Goal: Transaction & Acquisition: Purchase product/service

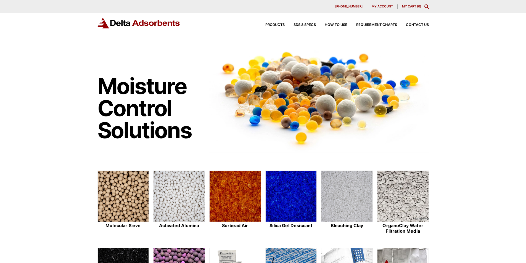
click at [384, 5] on span "My account" at bounding box center [381, 6] width 21 height 3
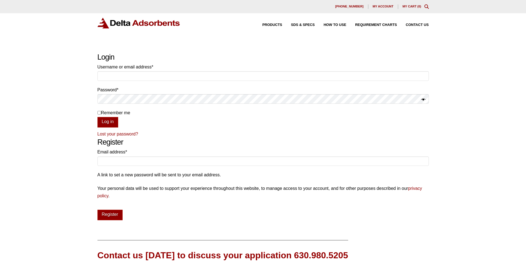
type input "[PERSON_NAME].[PERSON_NAME]"
click at [100, 112] on input "Remember me" at bounding box center [99, 113] width 4 height 4
checkbox input "true"
click at [106, 120] on button "Log in" at bounding box center [107, 122] width 21 height 10
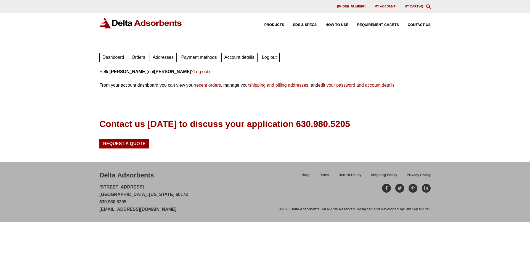
click at [142, 57] on link "Orders" at bounding box center [139, 57] width 20 height 9
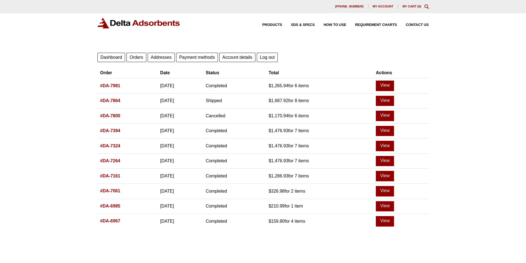
click at [393, 85] on link "View" at bounding box center [385, 86] width 18 height 10
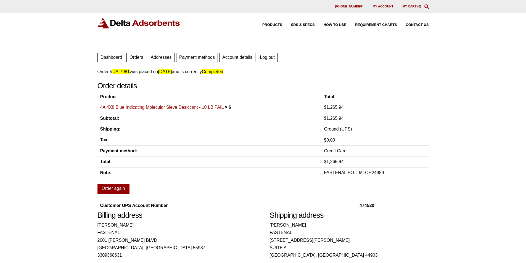
click at [182, 108] on link "4A 4X8 Blue Indicating Molecular Sieve Desiccant - 10 LB PAIL" at bounding box center [161, 107] width 123 height 5
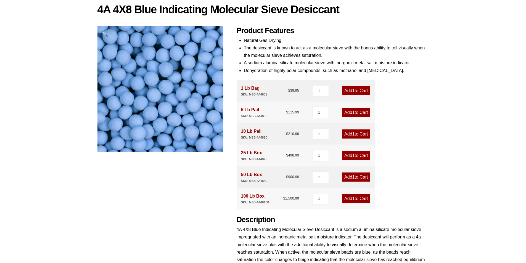
scroll to position [83, 0]
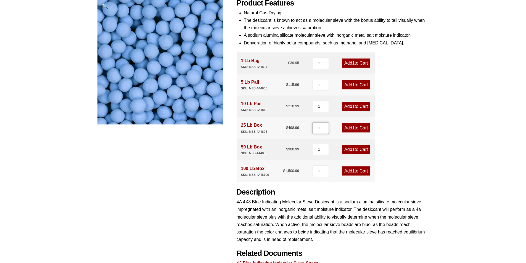
drag, startPoint x: 321, startPoint y: 127, endPoint x: 313, endPoint y: 129, distance: 8.4
click at [313, 129] on input "1" at bounding box center [320, 128] width 17 height 12
type input "4"
click at [353, 128] on span "4" at bounding box center [353, 128] width 2 height 5
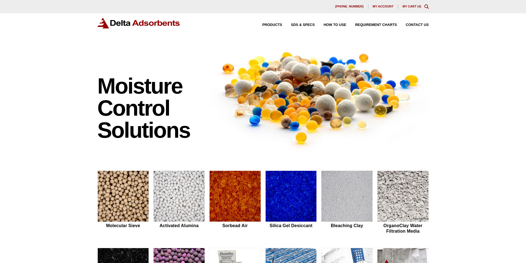
click at [412, 6] on link "My Cart ( 4 )" at bounding box center [411, 6] width 19 height 3
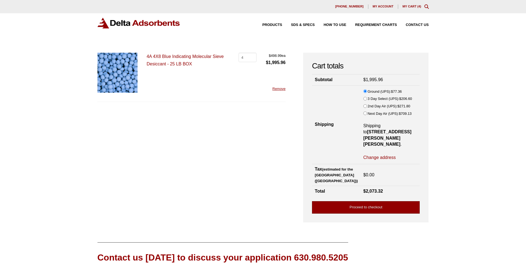
click at [371, 203] on link "Proceed to checkout" at bounding box center [366, 207] width 108 height 12
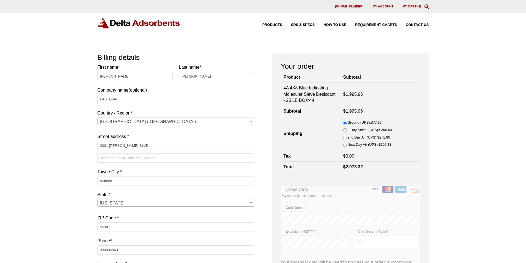
select select "MN"
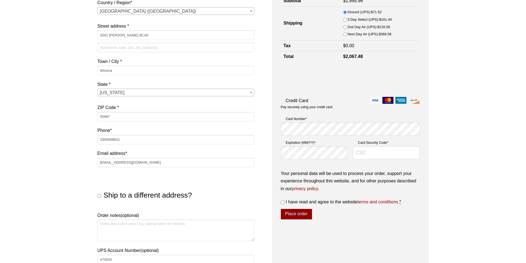
scroll to position [166, 0]
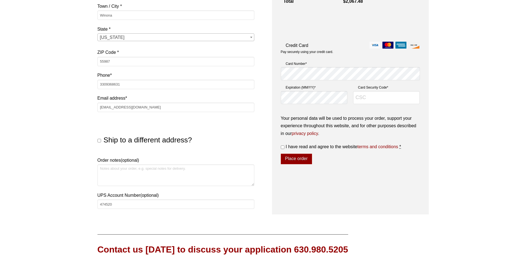
click at [99, 141] on input "Ship to a different address?" at bounding box center [99, 141] width 4 height 4
checkbox input "true"
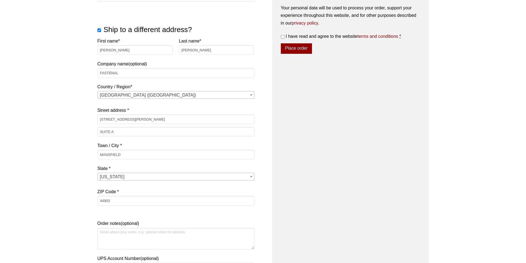
scroll to position [359, 0]
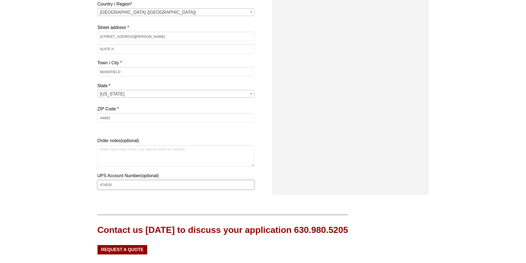
drag, startPoint x: 123, startPoint y: 184, endPoint x: 79, endPoint y: 184, distance: 44.1
type input "18X410"
click at [116, 151] on textarea "Order notes (optional)" at bounding box center [175, 156] width 157 height 22
type textarea "l"
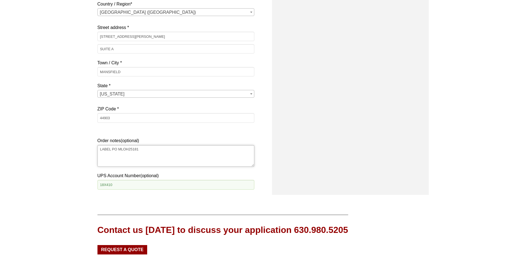
click at [117, 150] on textarea "LABEL PO MLOH25181" at bounding box center [175, 156] width 157 height 22
click at [112, 149] on textarea "LABEL PO# MLOH25181" at bounding box center [175, 156] width 157 height 22
click at [149, 150] on textarea "LABEL PO# MLOH25181" at bounding box center [175, 156] width 157 height 22
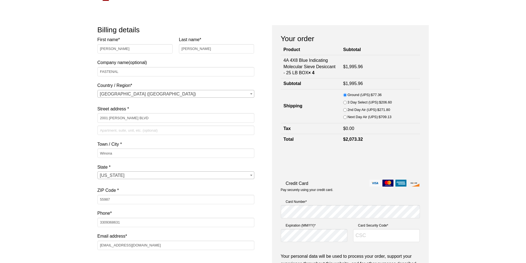
scroll to position [0, 0]
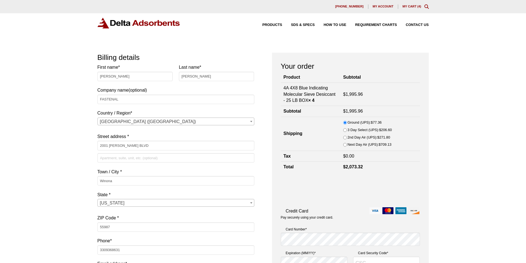
type textarea "LABEL PO# MLOH25181"
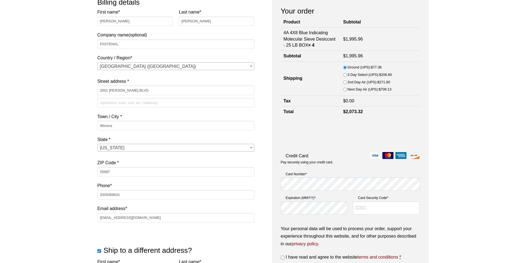
scroll to position [110, 0]
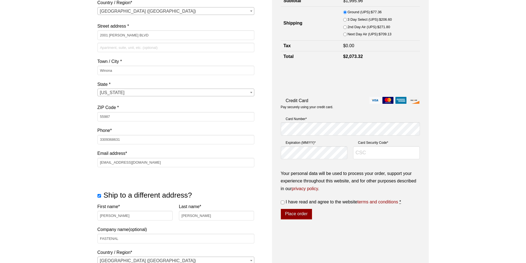
type input "768"
click at [283, 202] on input "I have read and agree to the website terms and conditions *" at bounding box center [283, 203] width 4 height 4
checkbox input "true"
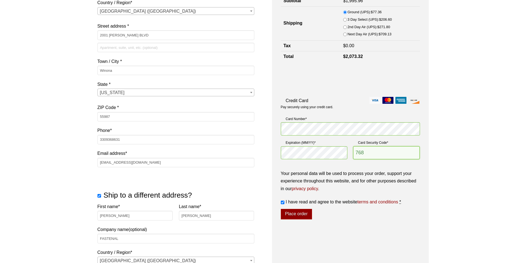
click at [376, 156] on input "768" at bounding box center [386, 152] width 67 height 13
type input "7"
type input "768"
click at [341, 194] on div "Your personal data will be used to process your order, support your experience …" at bounding box center [350, 188] width 139 height 36
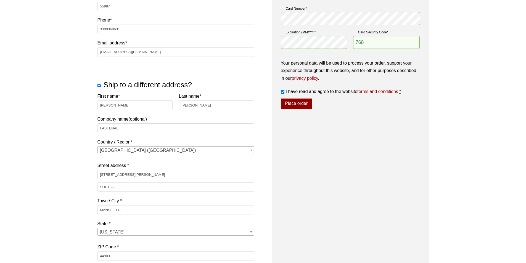
scroll to position [193, 0]
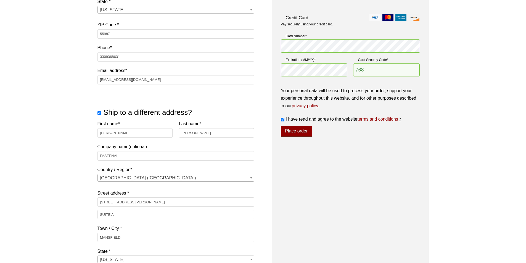
click at [297, 133] on button "Place order" at bounding box center [296, 131] width 31 height 10
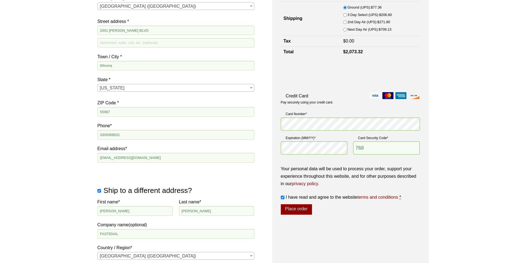
scroll to position [168, 0]
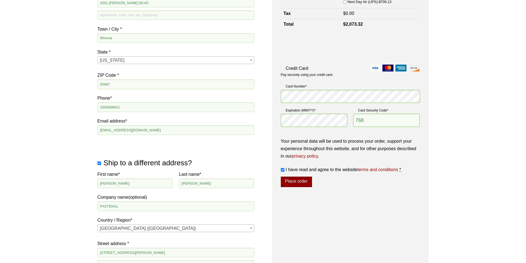
click at [300, 181] on button "Place order" at bounding box center [296, 182] width 31 height 10
